Goal: Transaction & Acquisition: Subscribe to service/newsletter

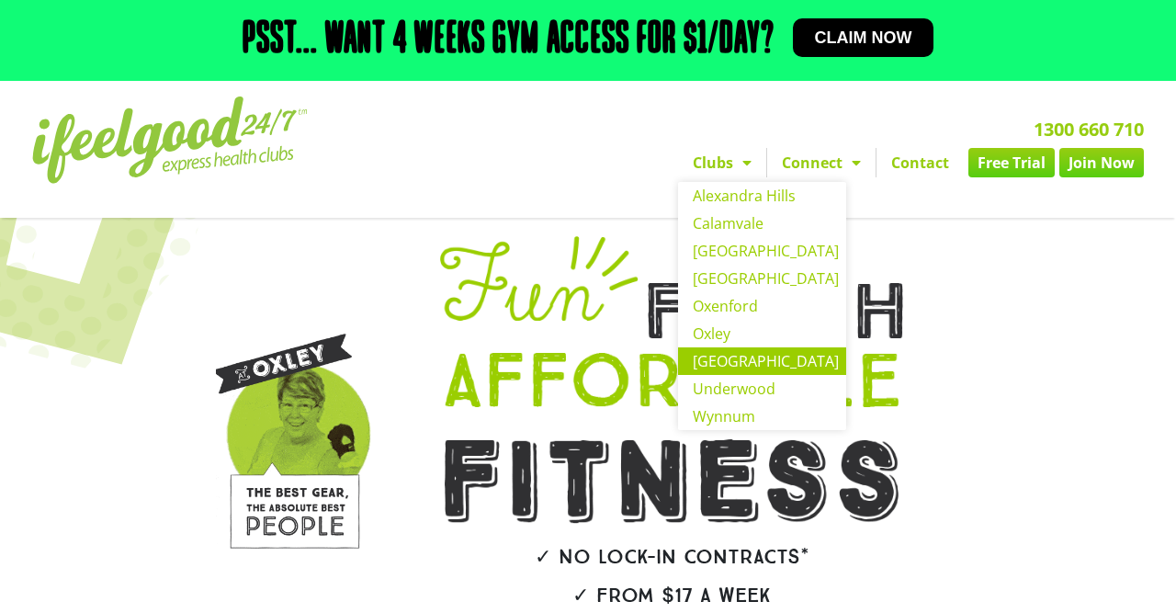
click at [749, 347] on link "[GEOGRAPHIC_DATA]" at bounding box center [762, 361] width 168 height 28
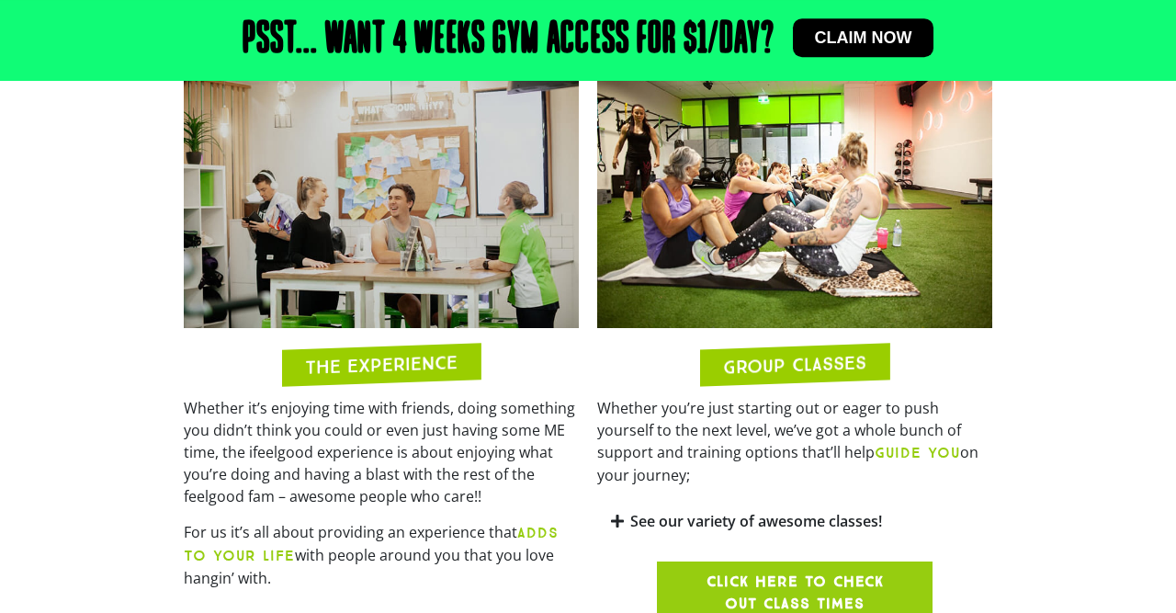
scroll to position [1408, 0]
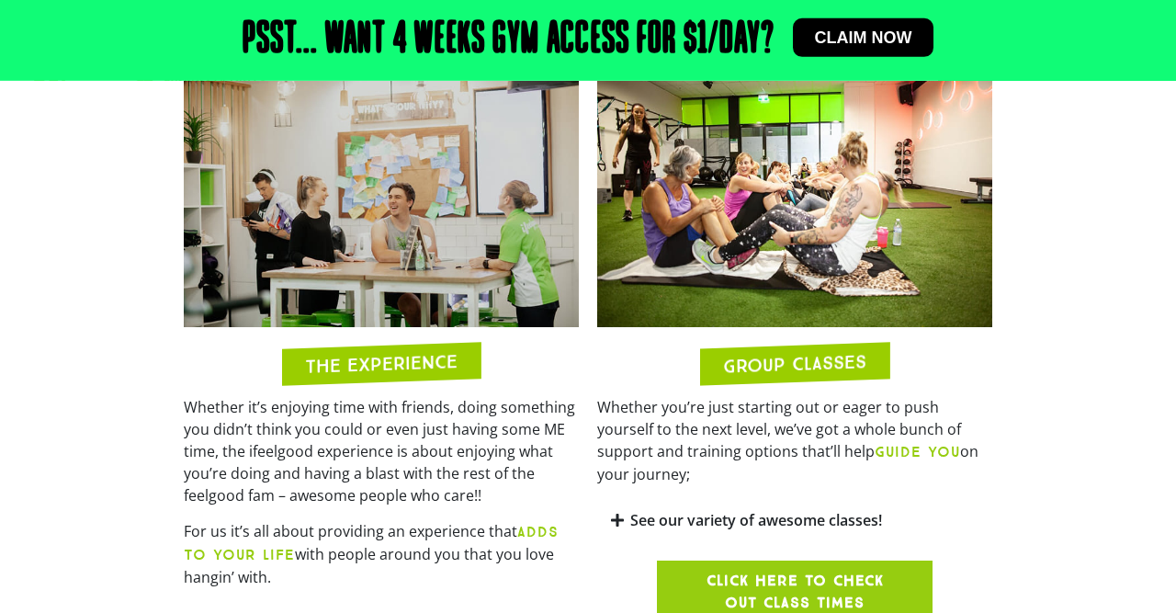
click at [657, 510] on link "See our variety of awesome classes!" at bounding box center [757, 520] width 252 height 20
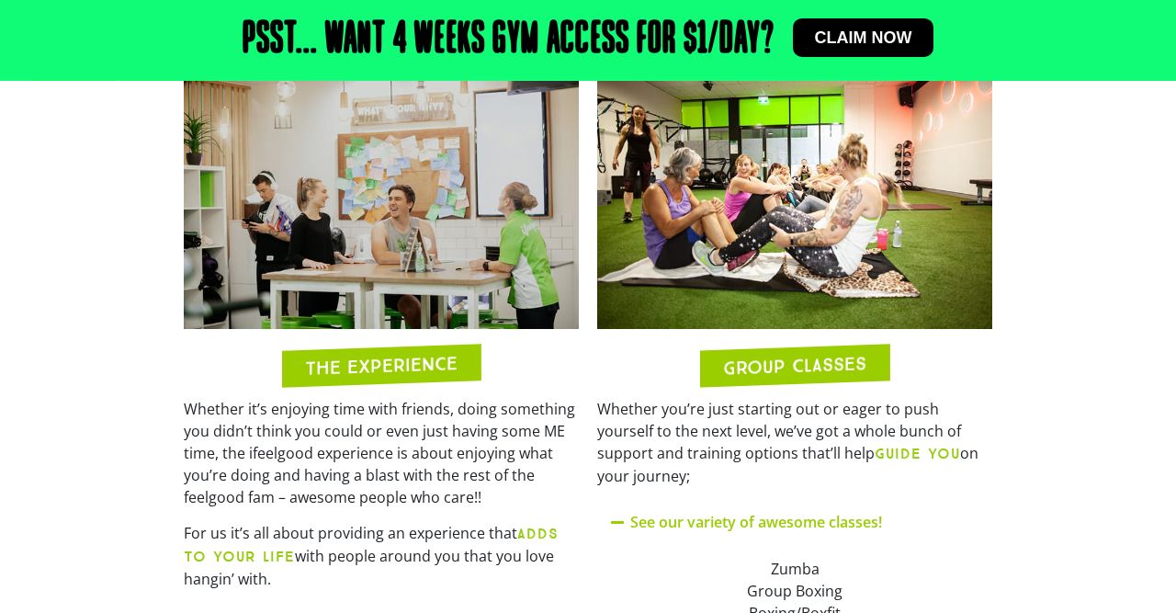
scroll to position [1404, 0]
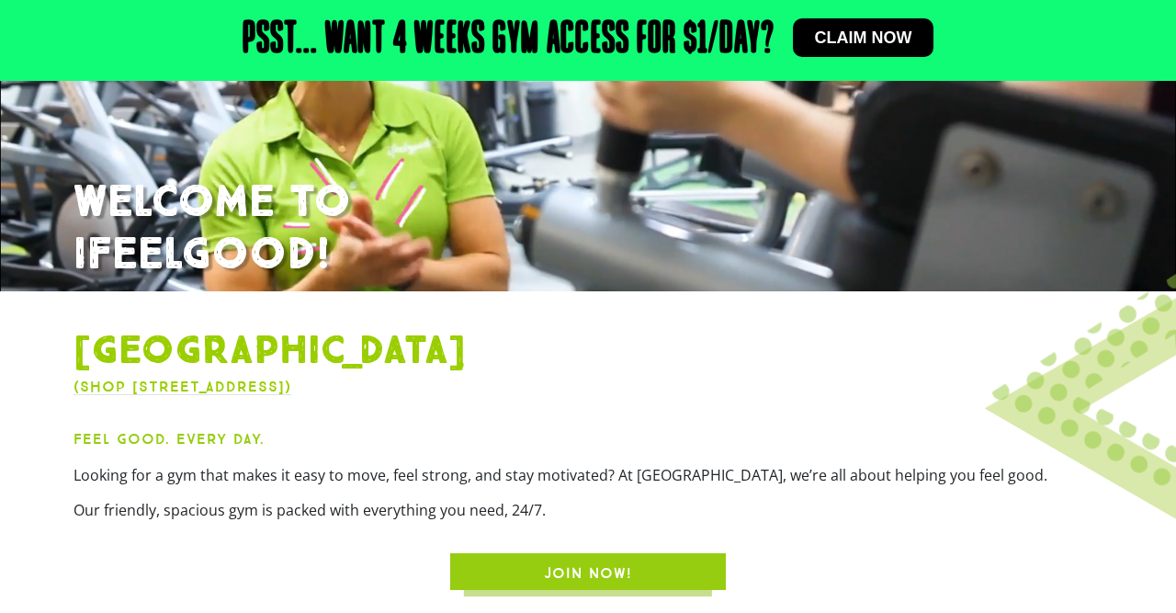
click at [628, 563] on span "JOIN NOW!" at bounding box center [588, 574] width 88 height 22
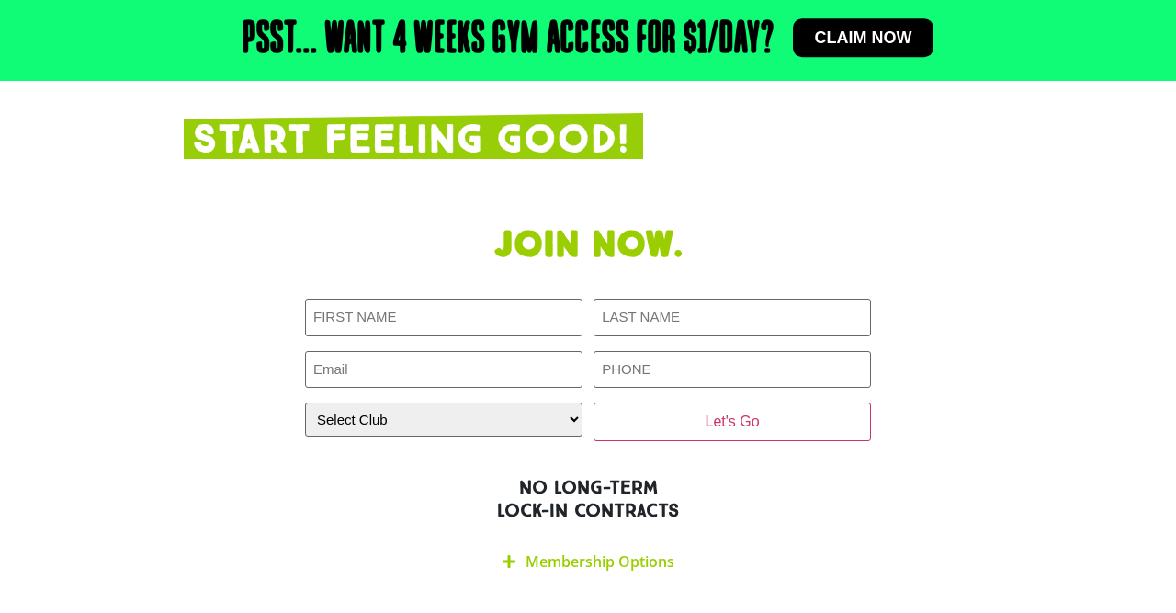
scroll to position [3292, 0]
click at [573, 551] on link "Membership Options" at bounding box center [600, 561] width 149 height 20
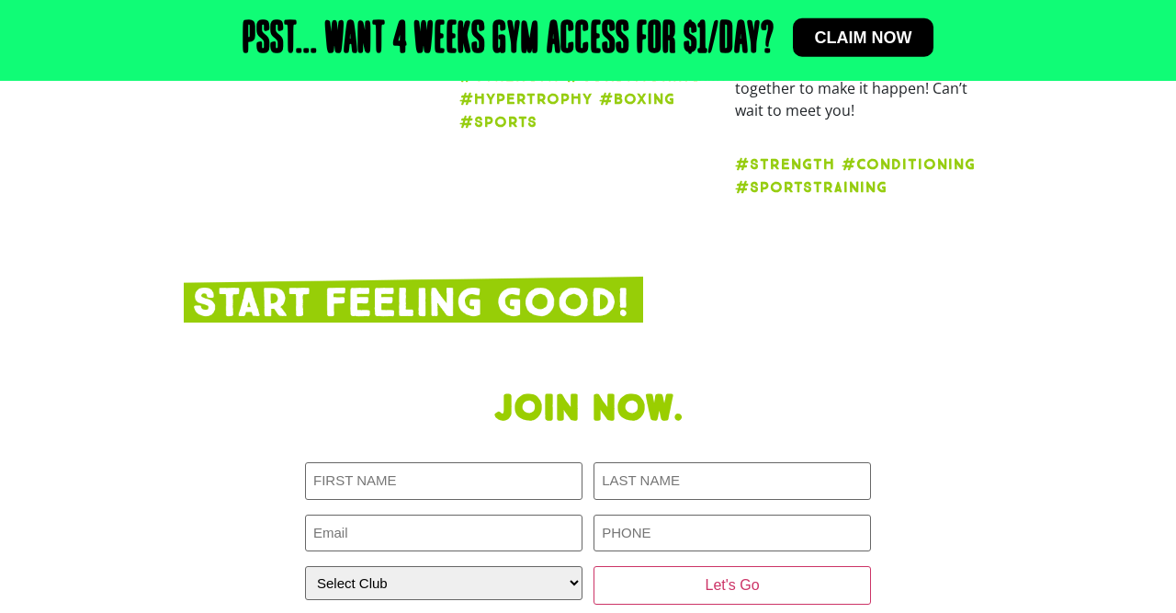
scroll to position [3129, 0]
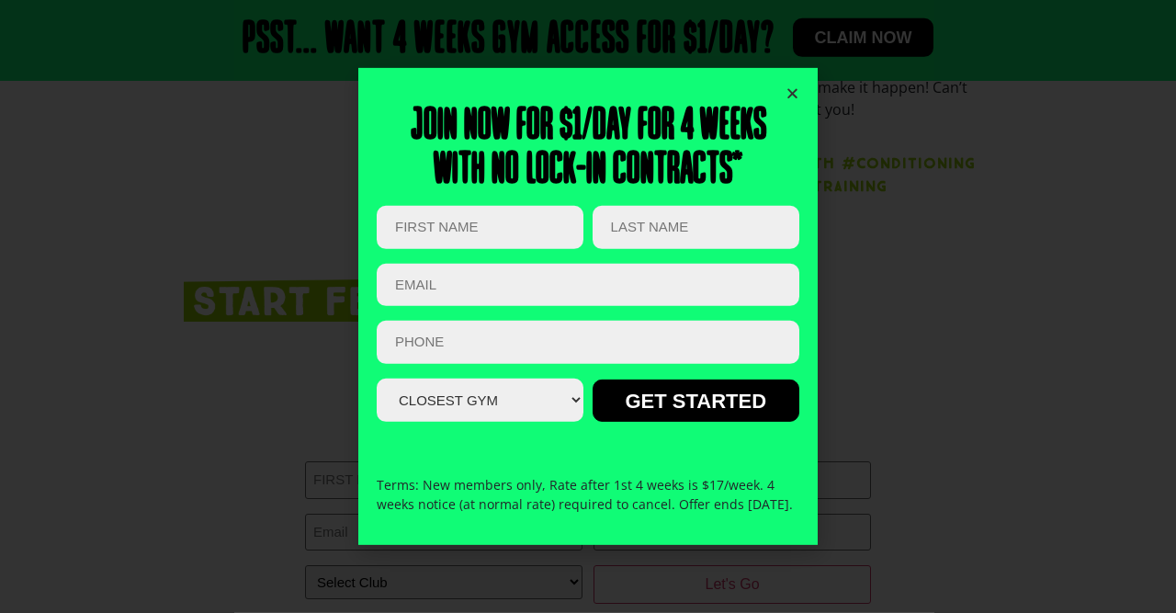
click at [792, 86] on icon "Close" at bounding box center [793, 93] width 14 height 14
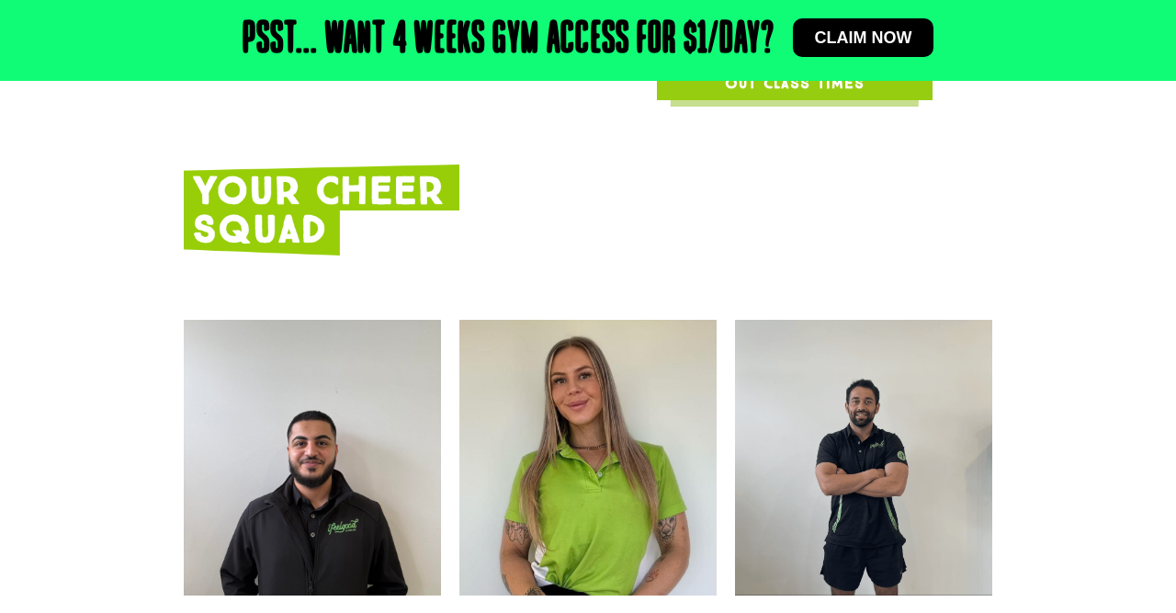
scroll to position [2088, 0]
